Goal: Task Accomplishment & Management: Complete application form

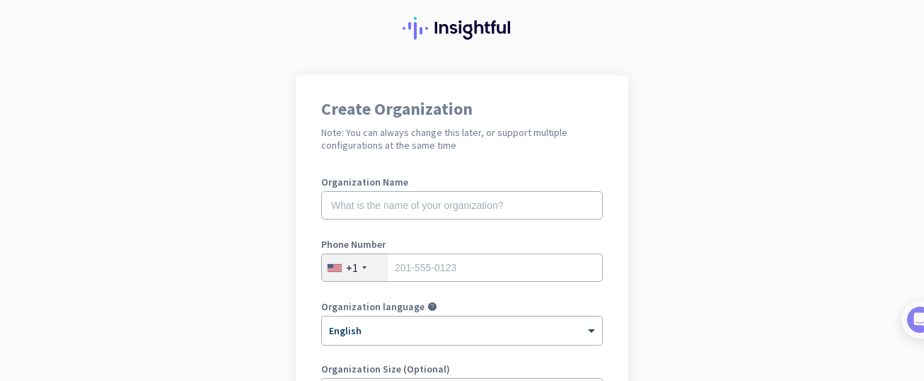
scroll to position [55, 0]
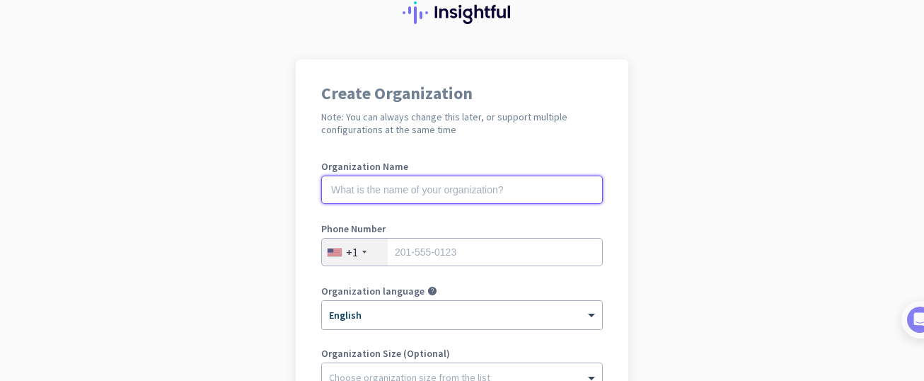
click at [514, 191] on input "text" at bounding box center [462, 189] width 282 height 28
type input "mercor"
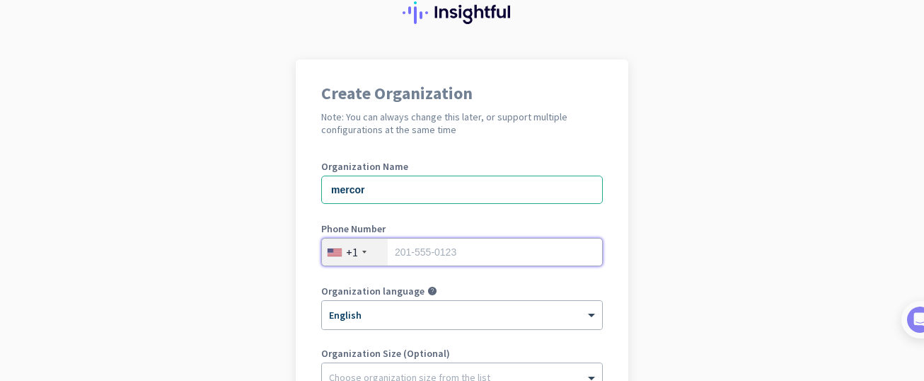
click at [511, 246] on input "tel" at bounding box center [462, 252] width 282 height 28
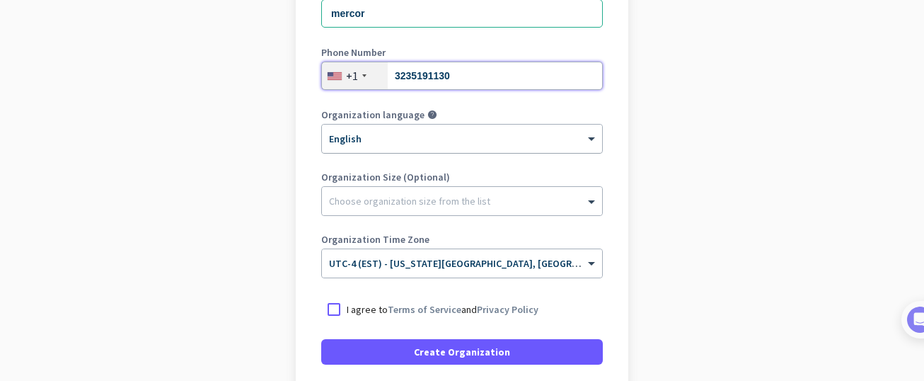
scroll to position [241, 0]
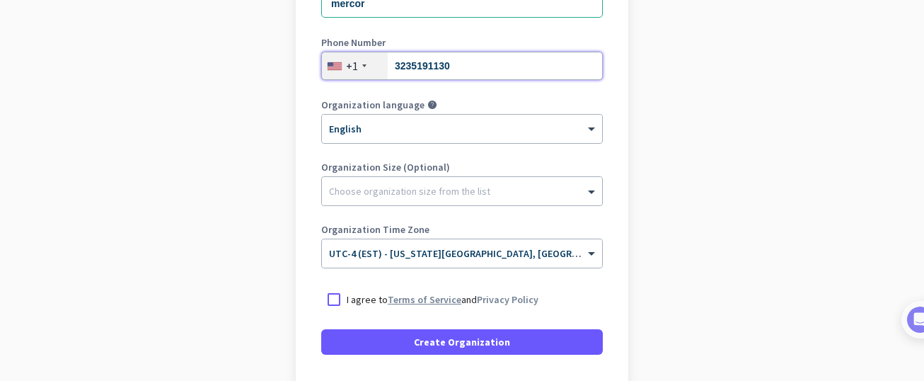
type input "3235191130"
click at [437, 297] on link "Terms of Service" at bounding box center [425, 299] width 74 height 13
click at [339, 301] on div at bounding box center [333, 299] width 25 height 25
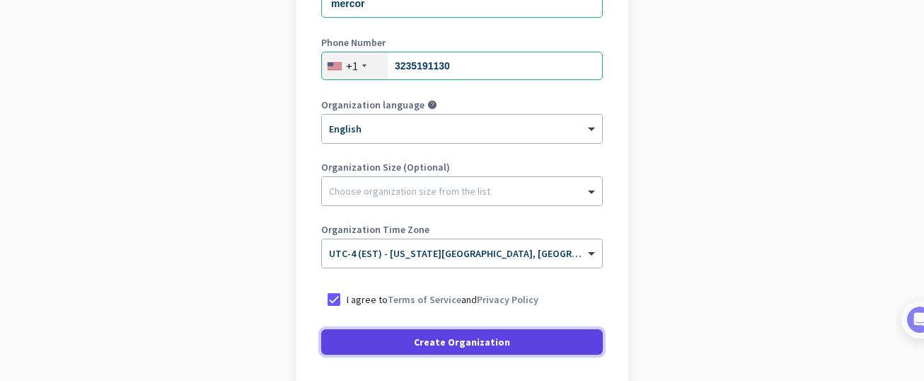
click at [442, 340] on span "Create Organization" at bounding box center [462, 342] width 96 height 14
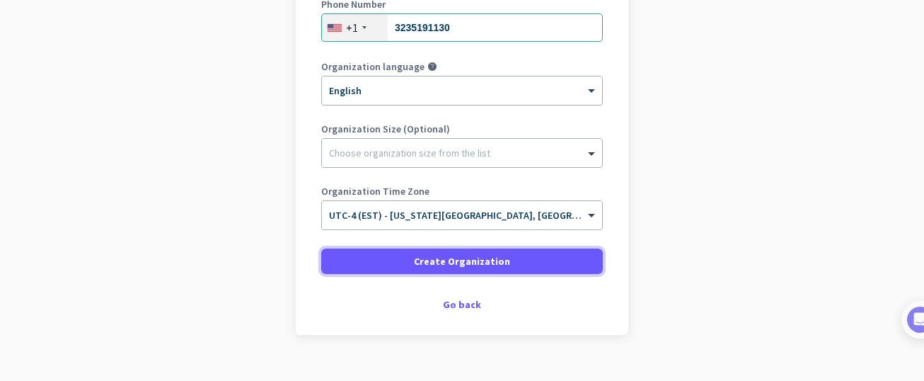
scroll to position [304, 0]
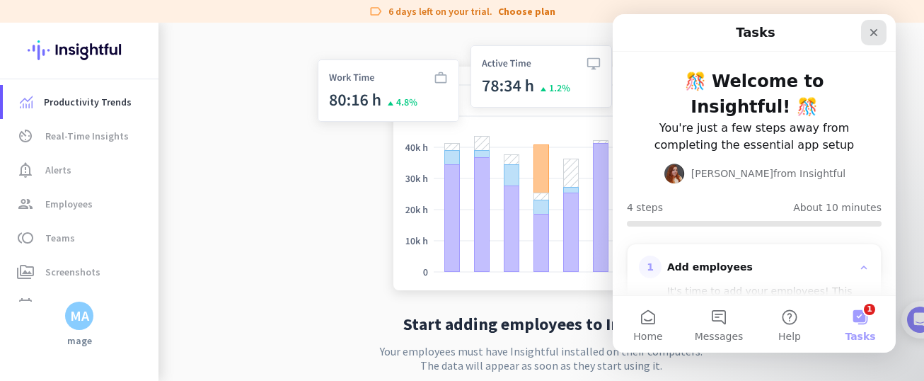
click at [872, 37] on icon "Close" at bounding box center [873, 32] width 11 height 11
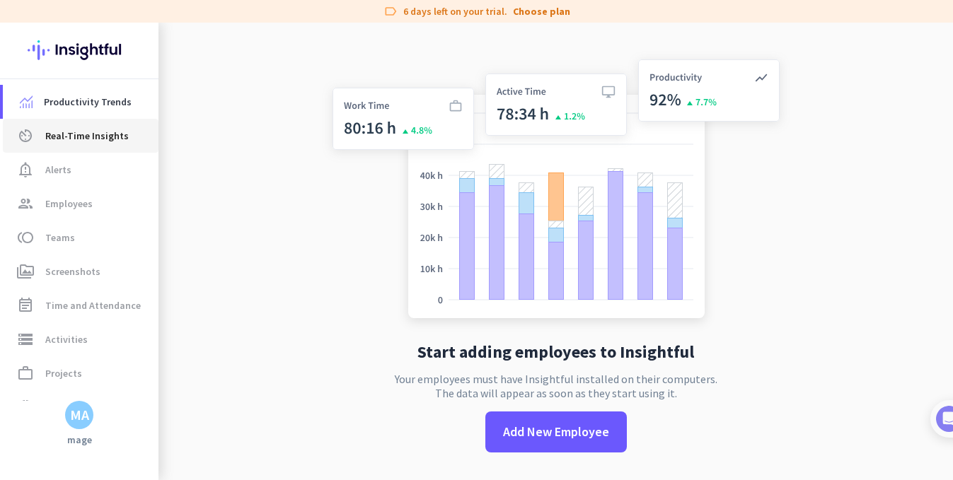
click at [72, 137] on span "Real-Time Insights" at bounding box center [87, 135] width 84 height 17
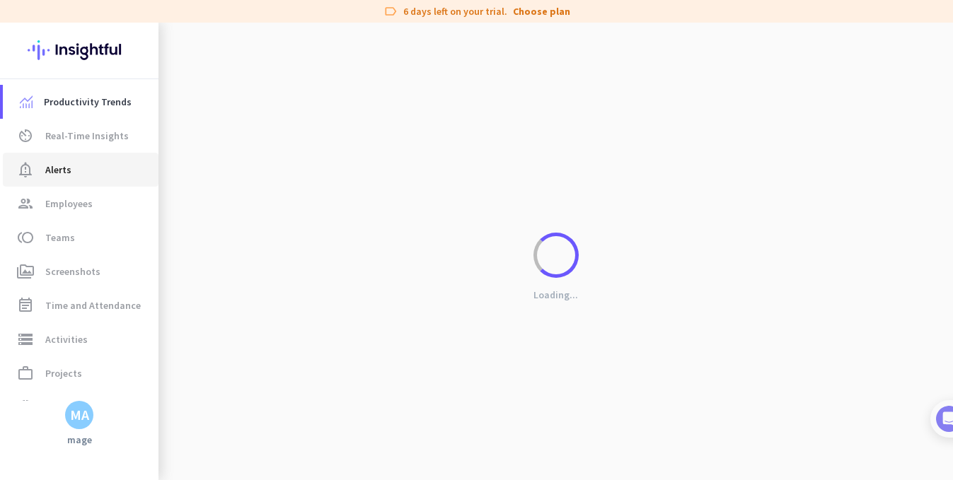
click at [64, 166] on span "Alerts" at bounding box center [58, 169] width 26 height 17
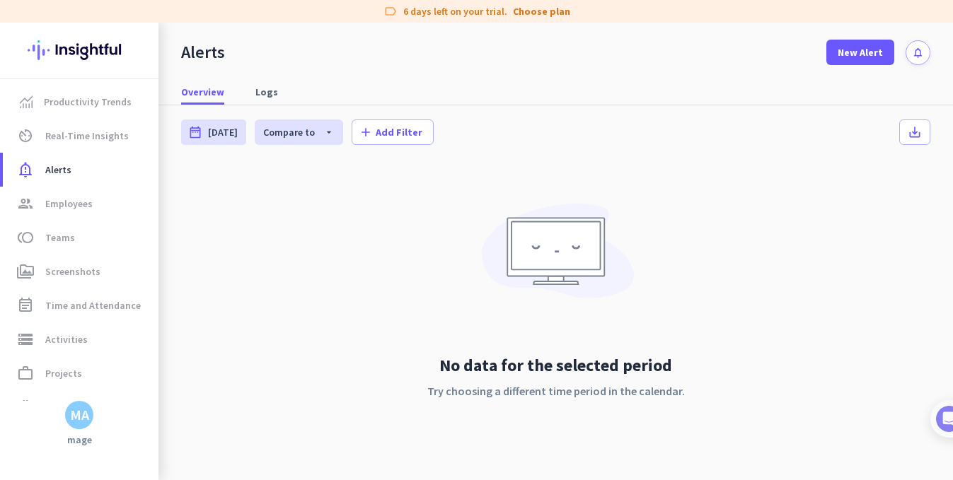
click at [78, 380] on div "MA" at bounding box center [79, 415] width 19 height 14
click at [153, 313] on span "Personal Settings" at bounding box center [155, 312] width 86 height 13
